Goal: Navigation & Orientation: Find specific page/section

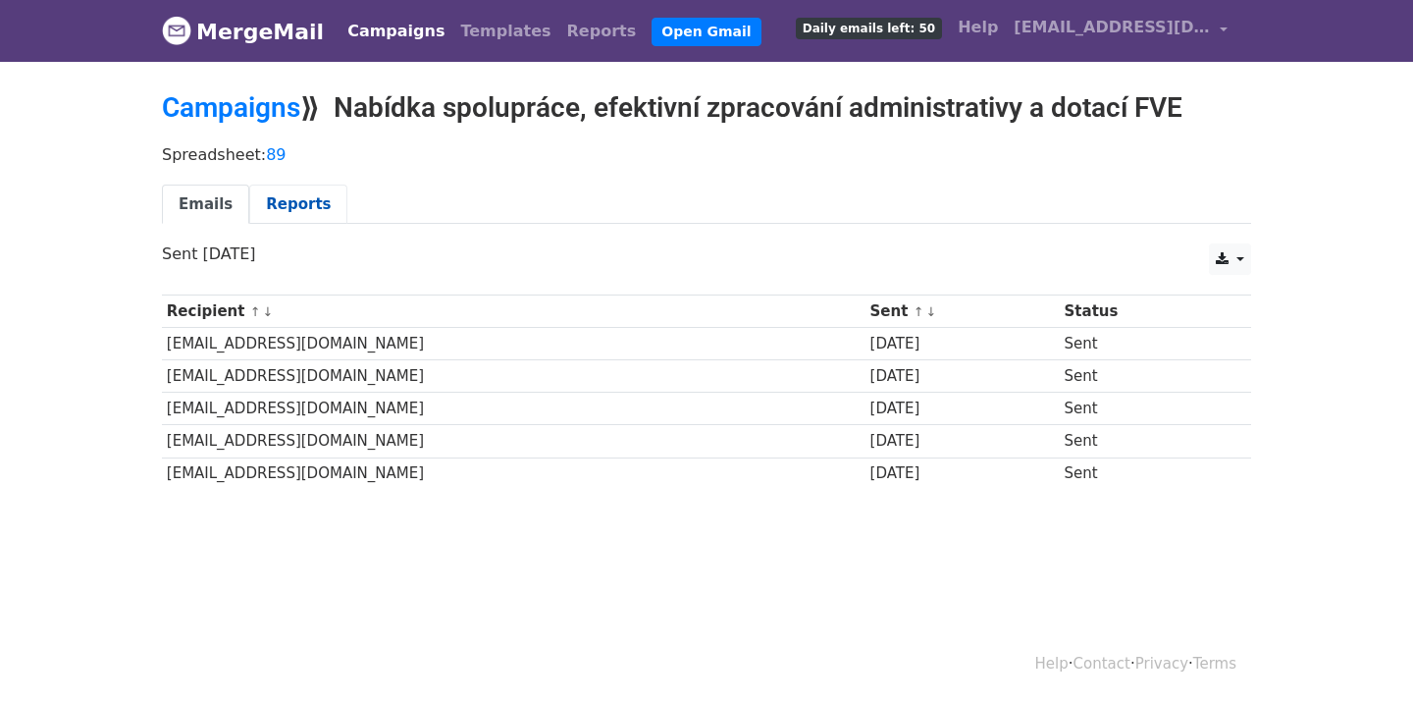
click at [301, 191] on link "Reports" at bounding box center [298, 205] width 98 height 40
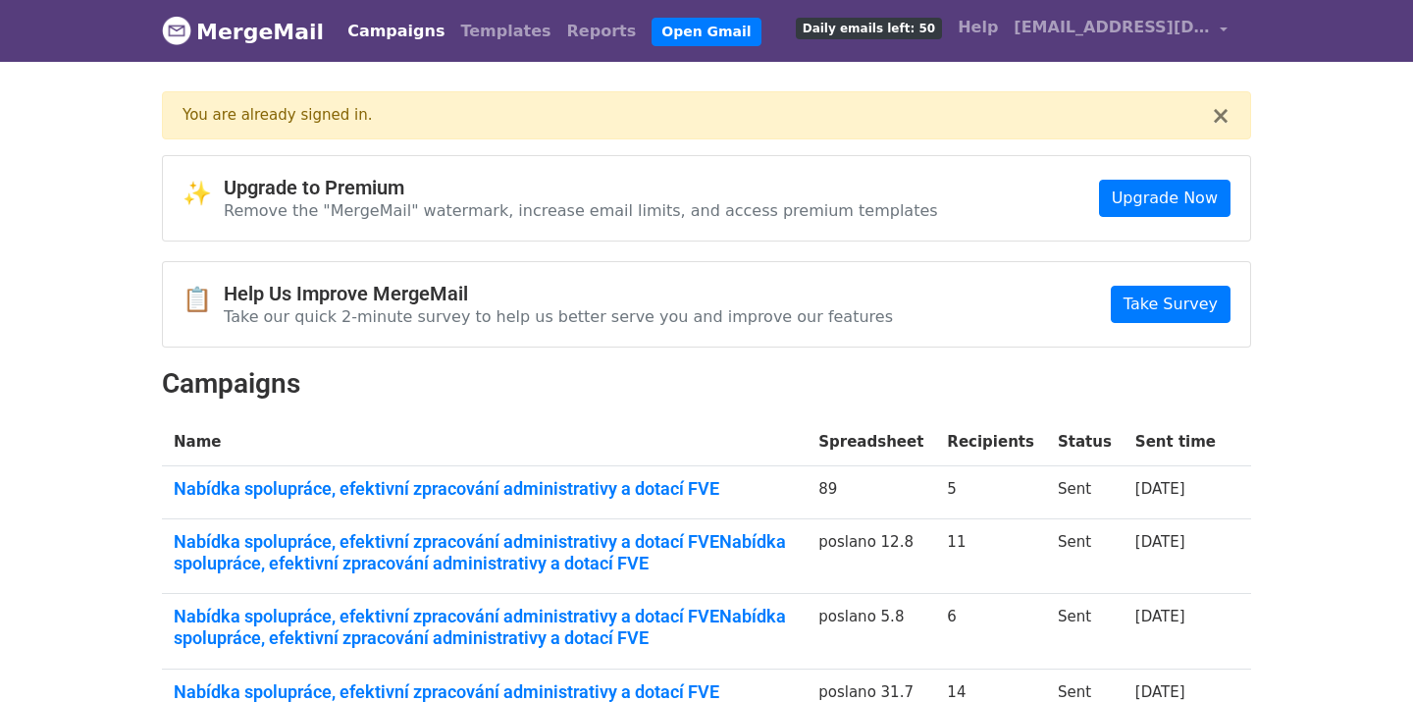
click at [378, 31] on link "Campaigns" at bounding box center [396, 31] width 113 height 39
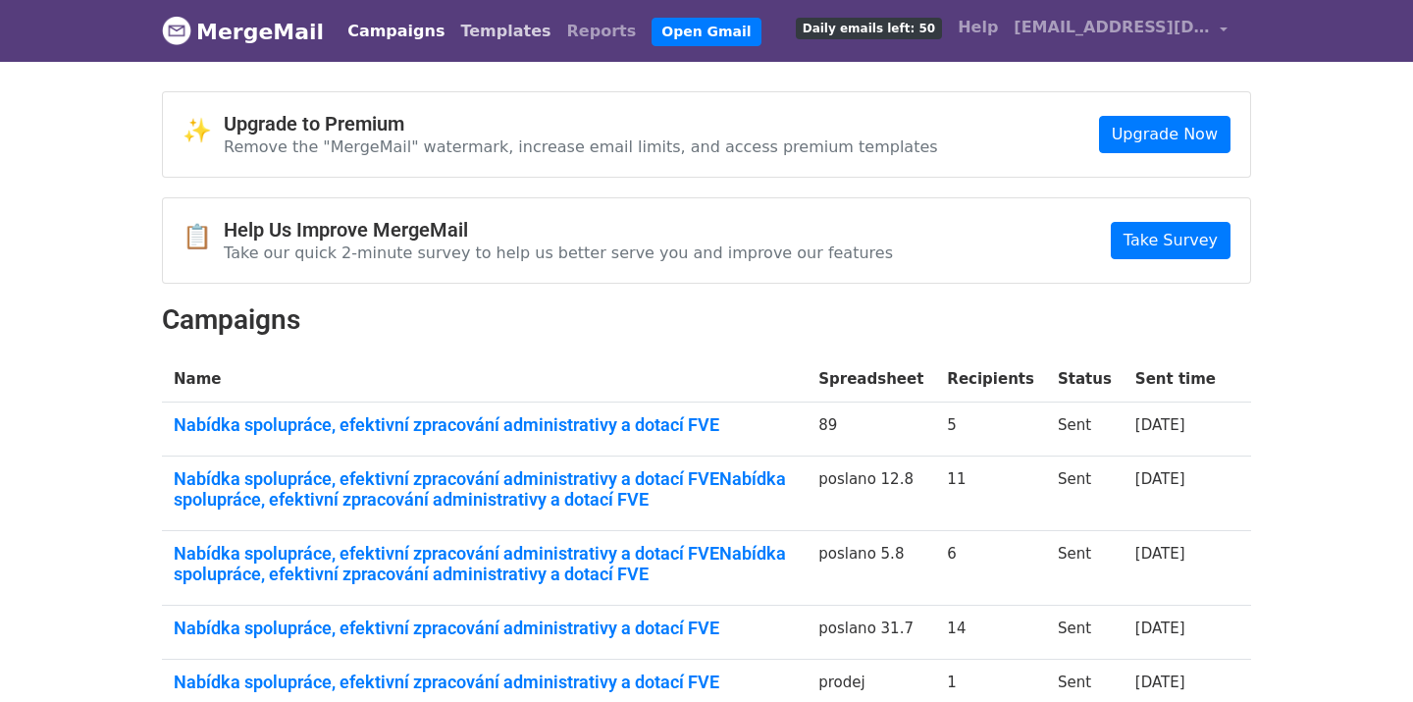
click at [480, 31] on link "Templates" at bounding box center [505, 31] width 106 height 39
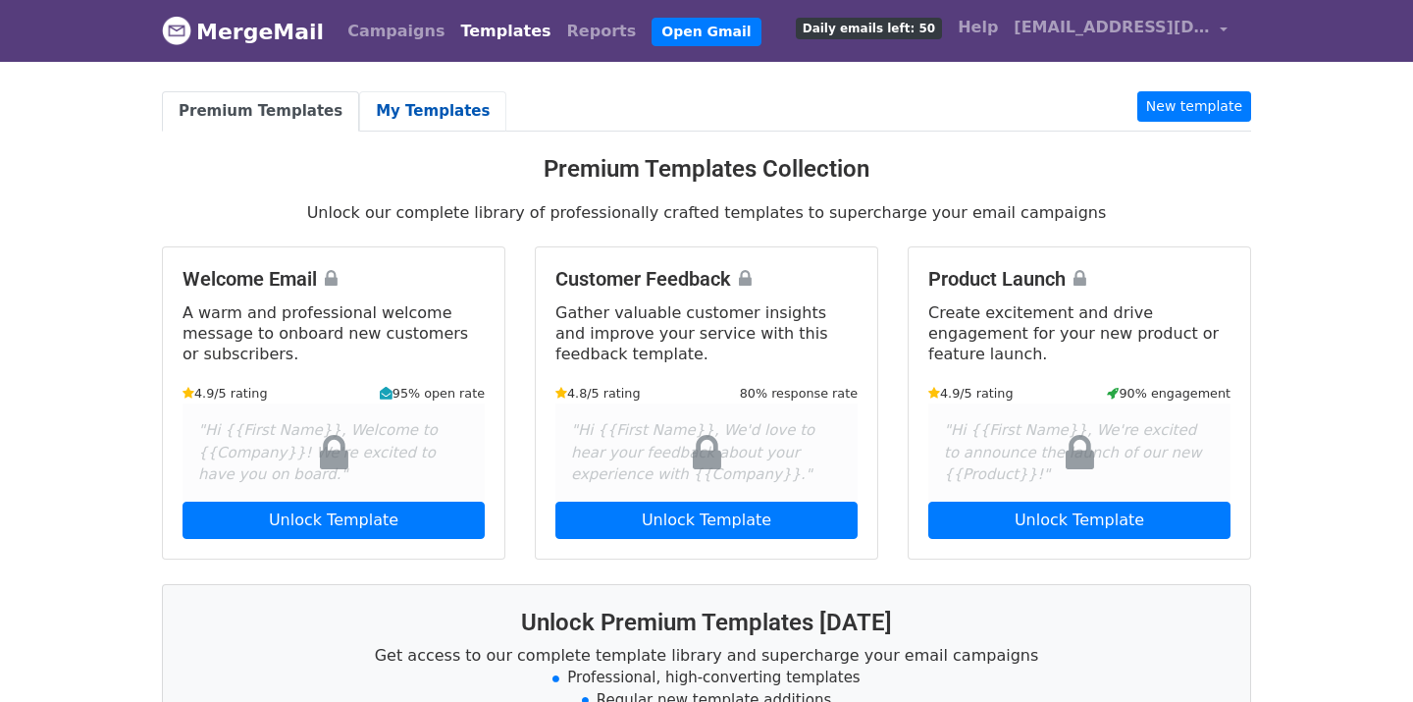
click at [424, 100] on link "My Templates" at bounding box center [432, 111] width 147 height 40
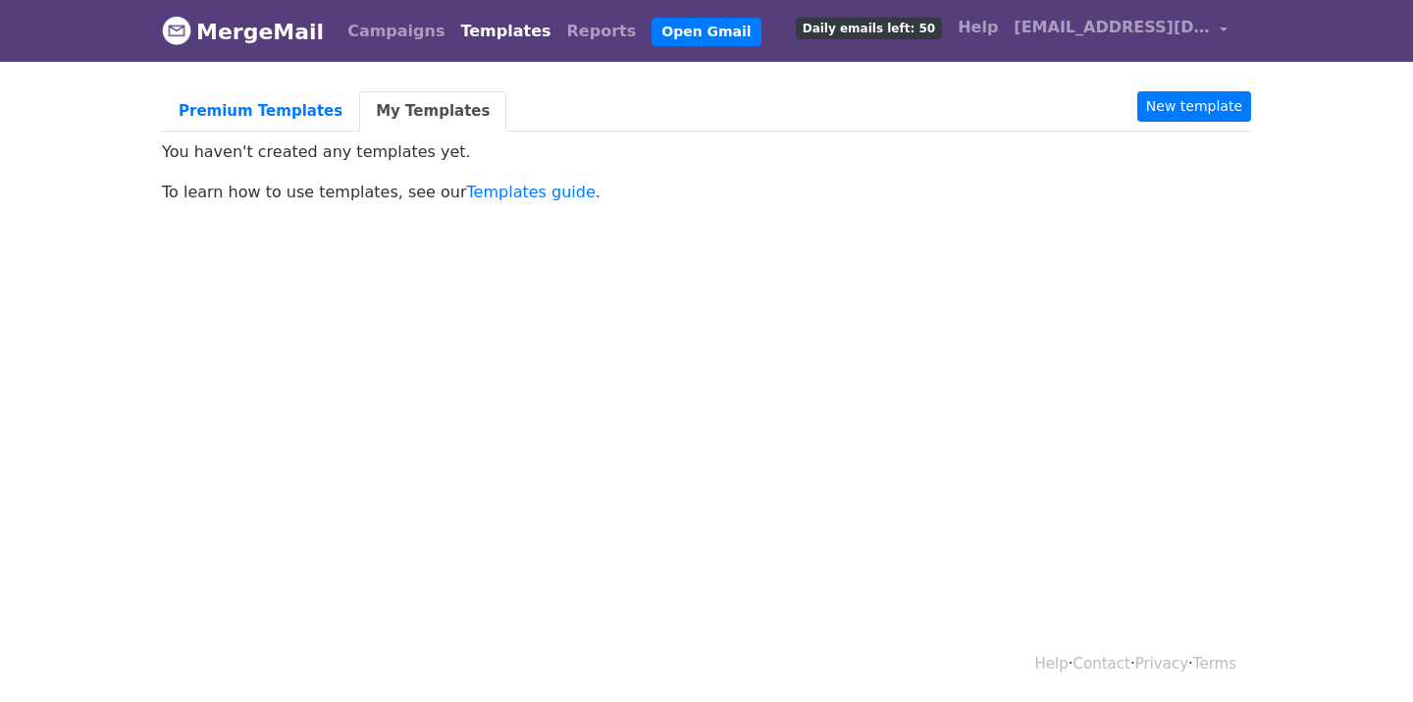
click at [228, 40] on link "MergeMail" at bounding box center [243, 31] width 162 height 41
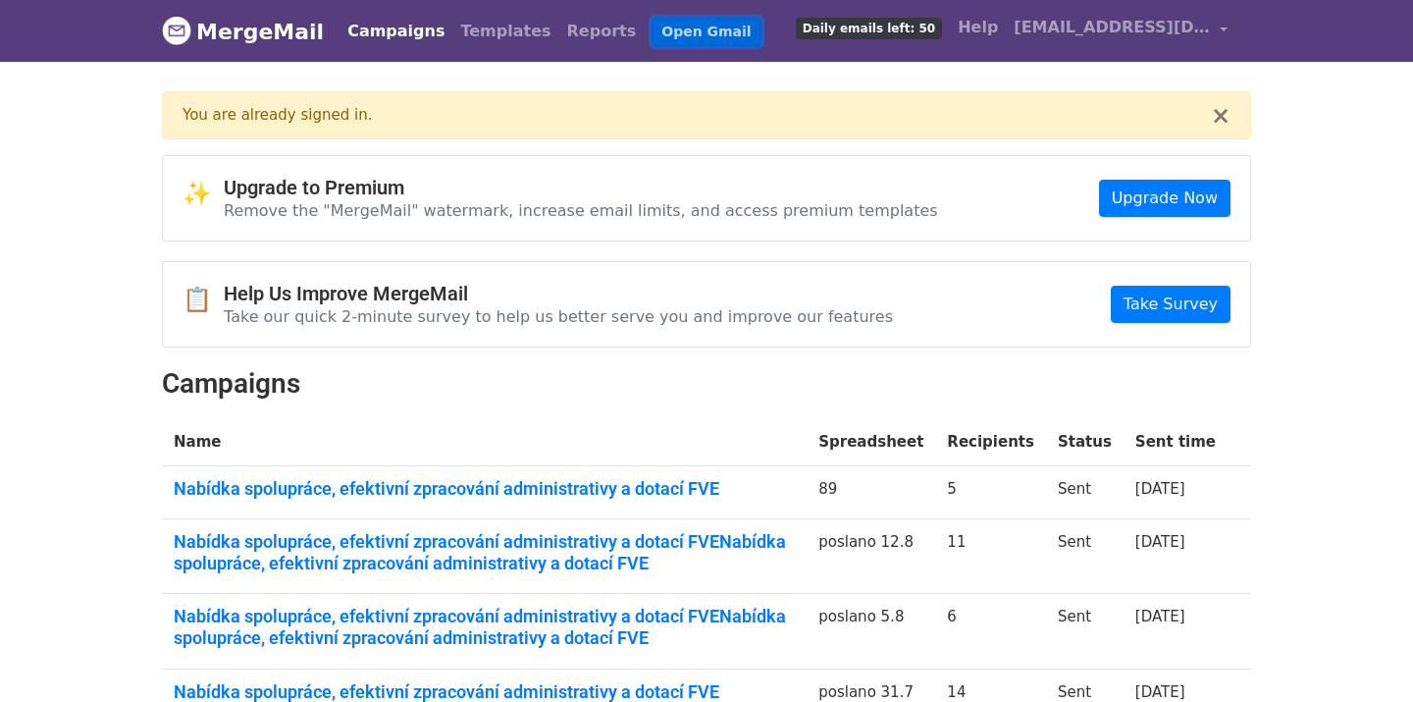
click at [652, 26] on link "Open Gmail" at bounding box center [706, 32] width 109 height 28
